Goal: Task Accomplishment & Management: Use online tool/utility

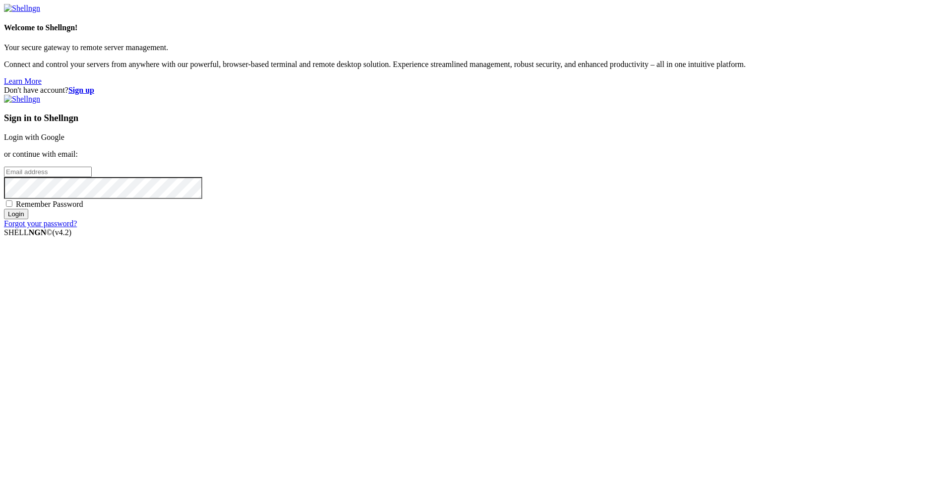
click at [64, 94] on link "Login with Google" at bounding box center [34, 137] width 60 height 8
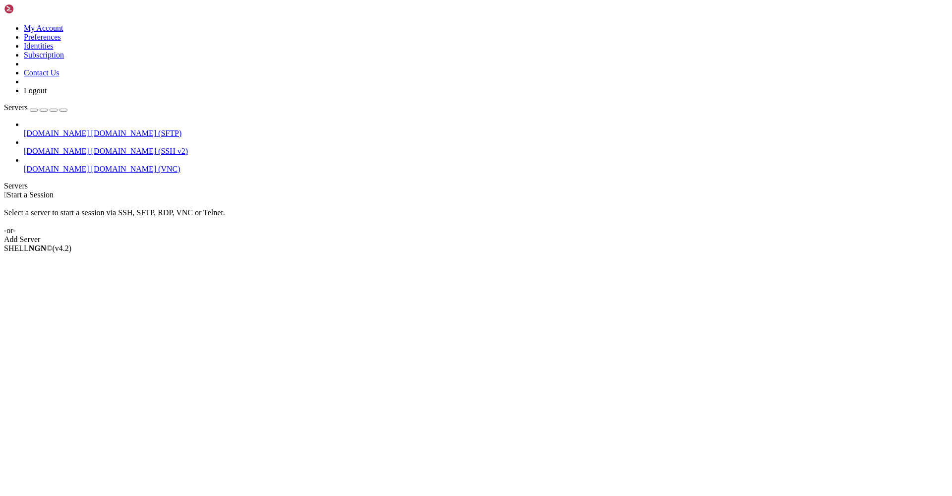
click at [91, 94] on span "[DOMAIN_NAME] (VNC)" at bounding box center [135, 169] width 89 height 8
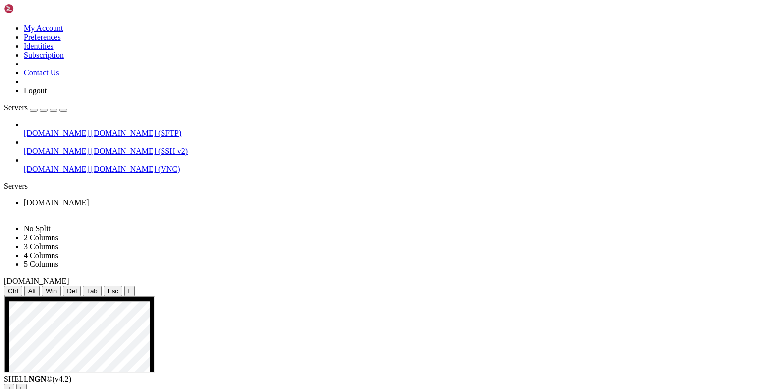
drag, startPoint x: 287, startPoint y: 500, endPoint x: 240, endPoint y: 449, distance: 69.5
